Goal: Navigation & Orientation: Understand site structure

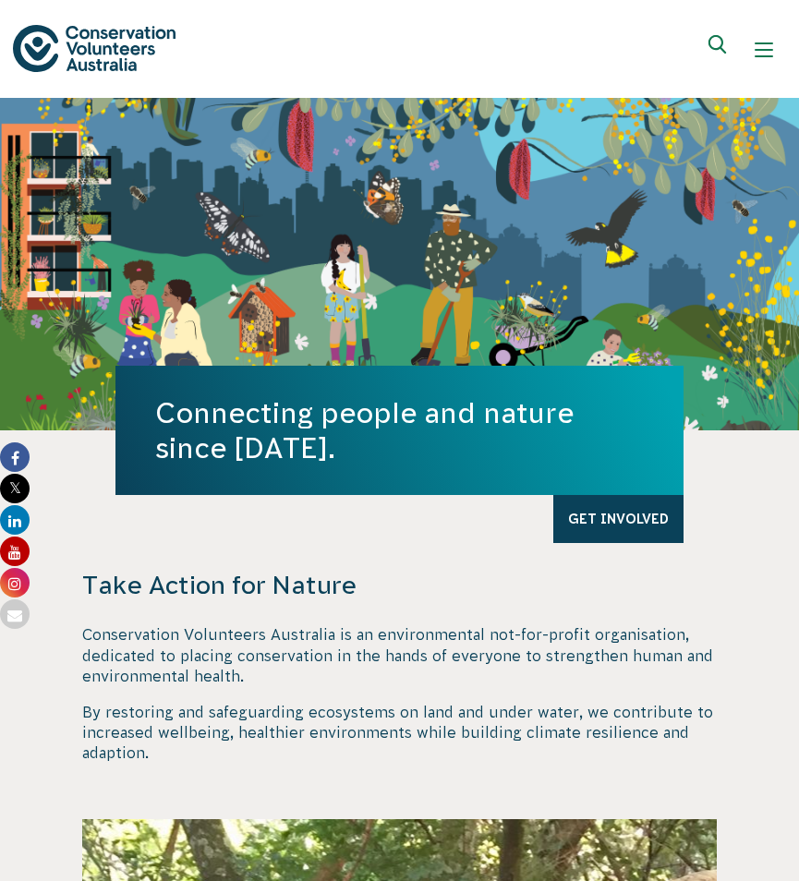
click at [536, 46] on div "About Us Back About Us Our Priorities Reconciliation Impact Our Board Our Peopl…" at bounding box center [399, 49] width 773 height 76
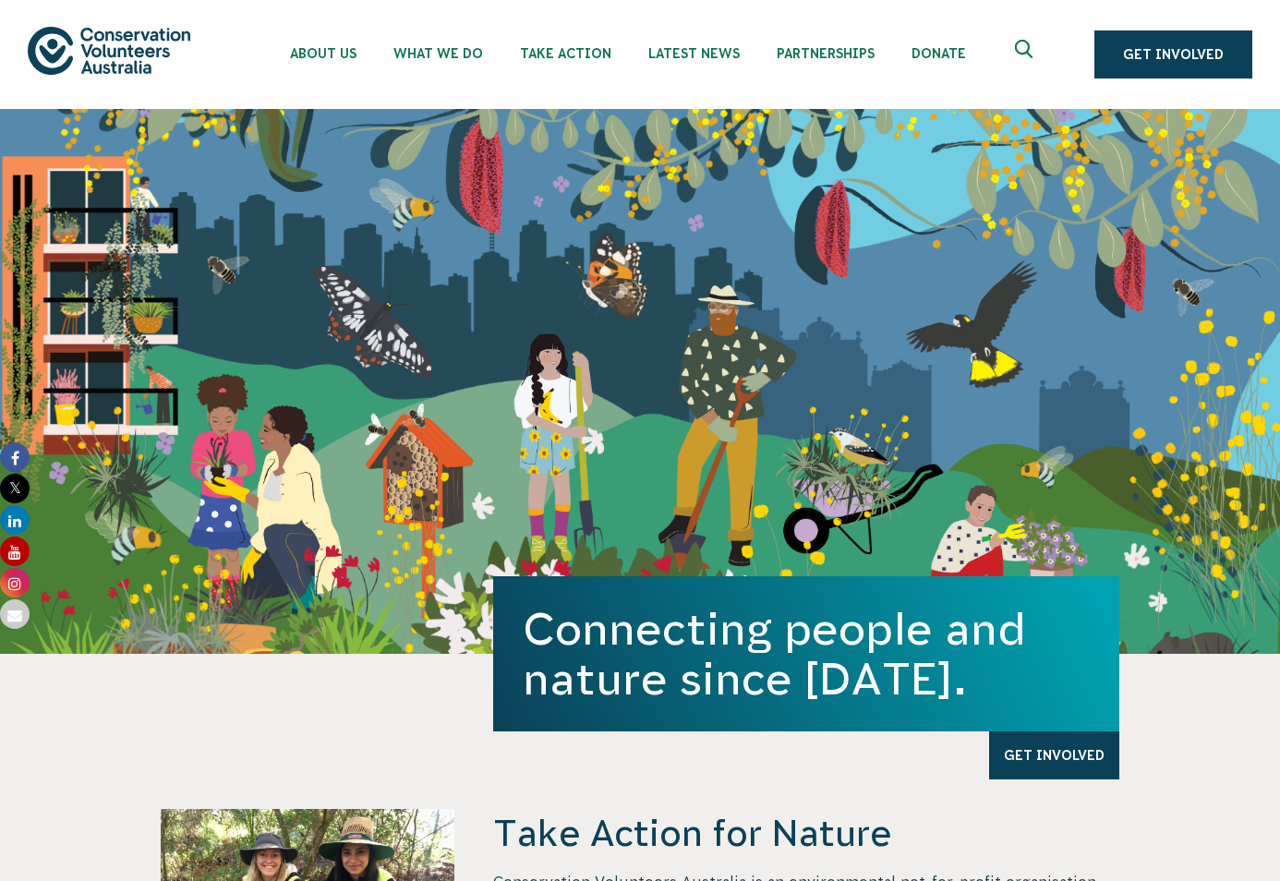
click at [120, 60] on img at bounding box center [109, 50] width 163 height 47
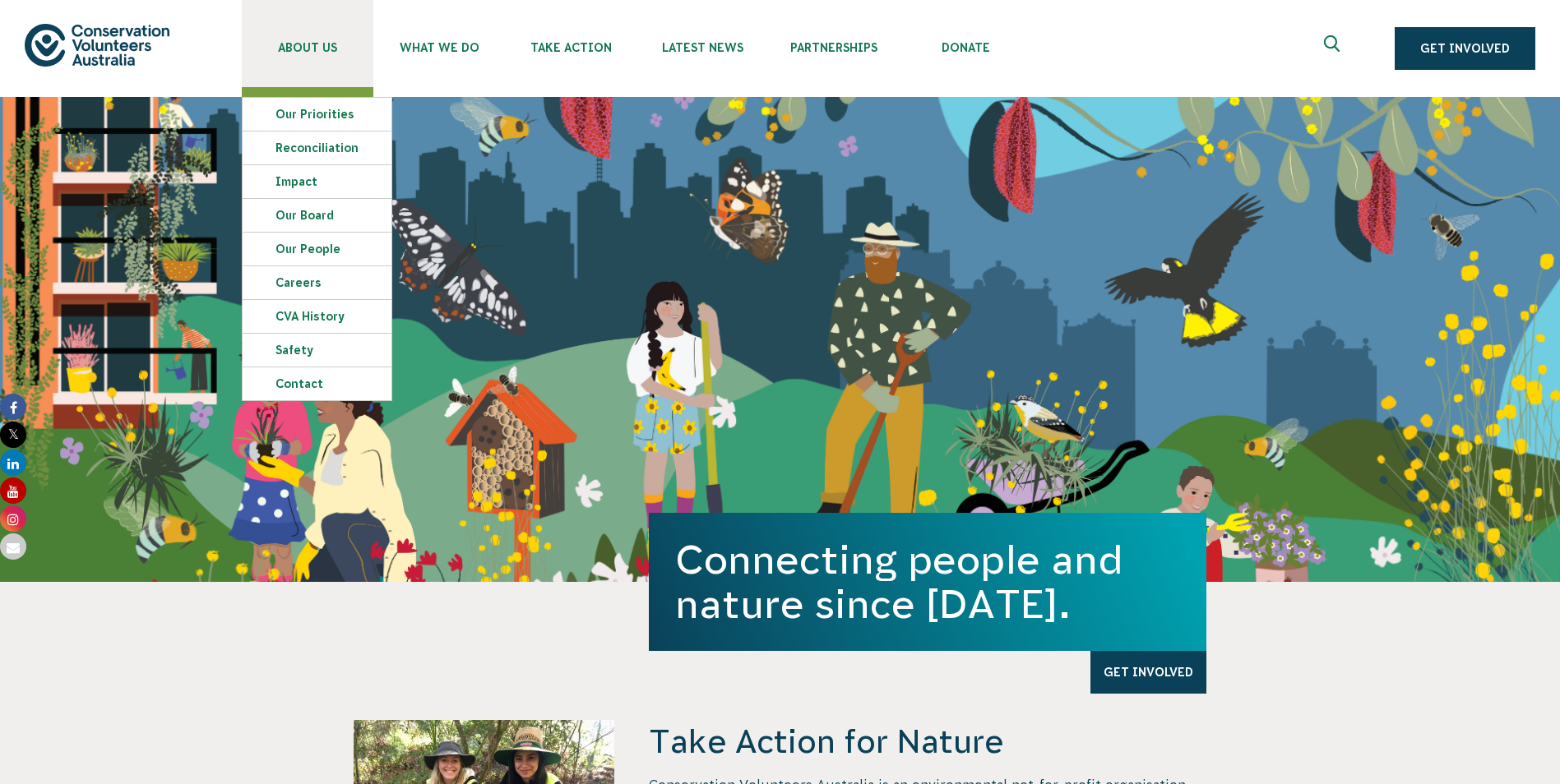
click at [266, 37] on link "About Us" at bounding box center [307, 44] width 132 height 87
